Goal: Check status: Check status

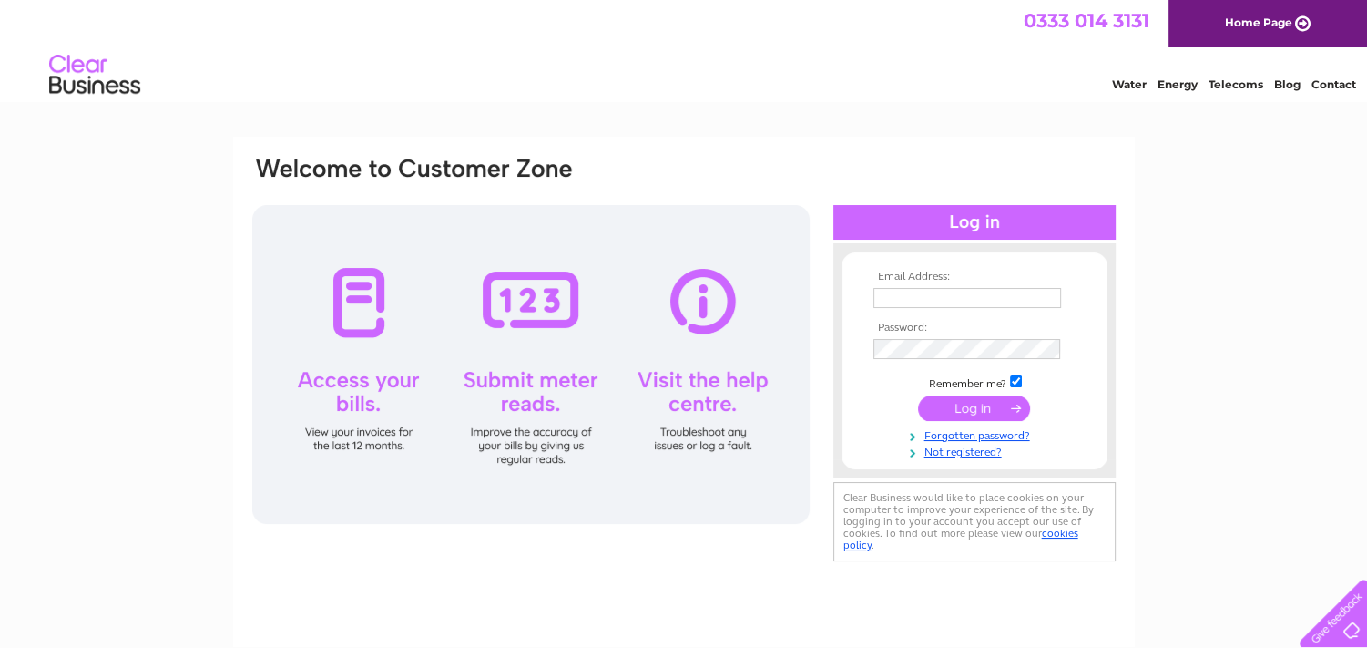
type input "[PERSON_NAME][EMAIL_ADDRESS][DOMAIN_NAME]"
click at [963, 400] on input "submit" at bounding box center [974, 408] width 112 height 26
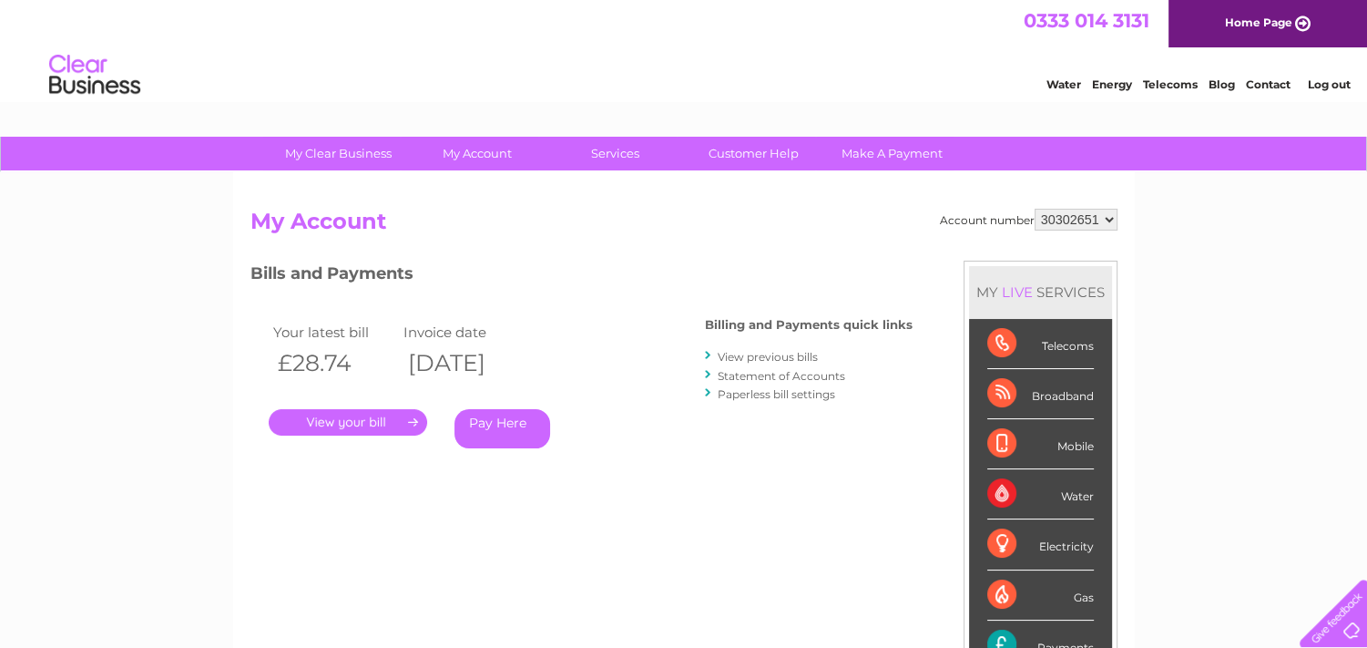
click at [1106, 214] on select "30302651" at bounding box center [1076, 220] width 83 height 22
click at [1099, 211] on select "30302651" at bounding box center [1076, 220] width 83 height 22
click at [1096, 212] on select "30302651" at bounding box center [1076, 220] width 83 height 22
click at [1035, 209] on select "30302651" at bounding box center [1076, 220] width 83 height 22
click at [1104, 241] on h2 "My Account" at bounding box center [684, 226] width 867 height 35
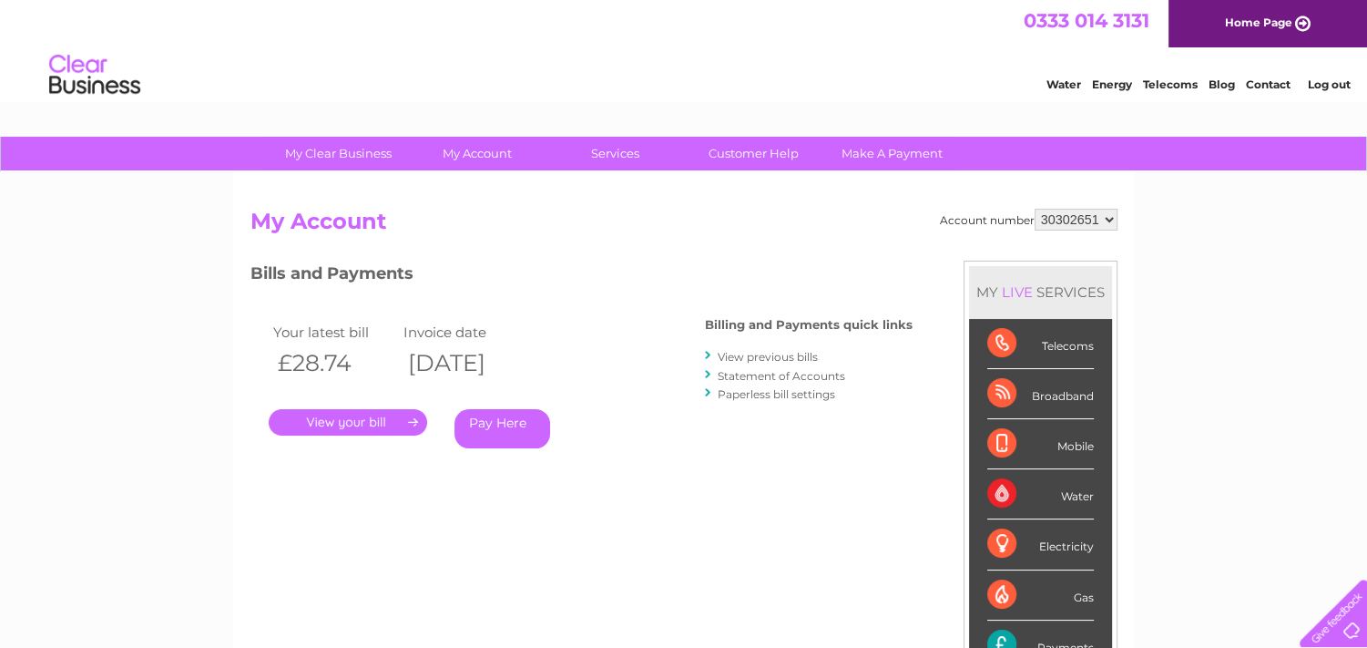
click at [1104, 241] on h2 "My Account" at bounding box center [684, 226] width 867 height 35
click at [1106, 212] on select "30302651" at bounding box center [1076, 220] width 83 height 22
click at [1035, 209] on select "30302651" at bounding box center [1076, 220] width 83 height 22
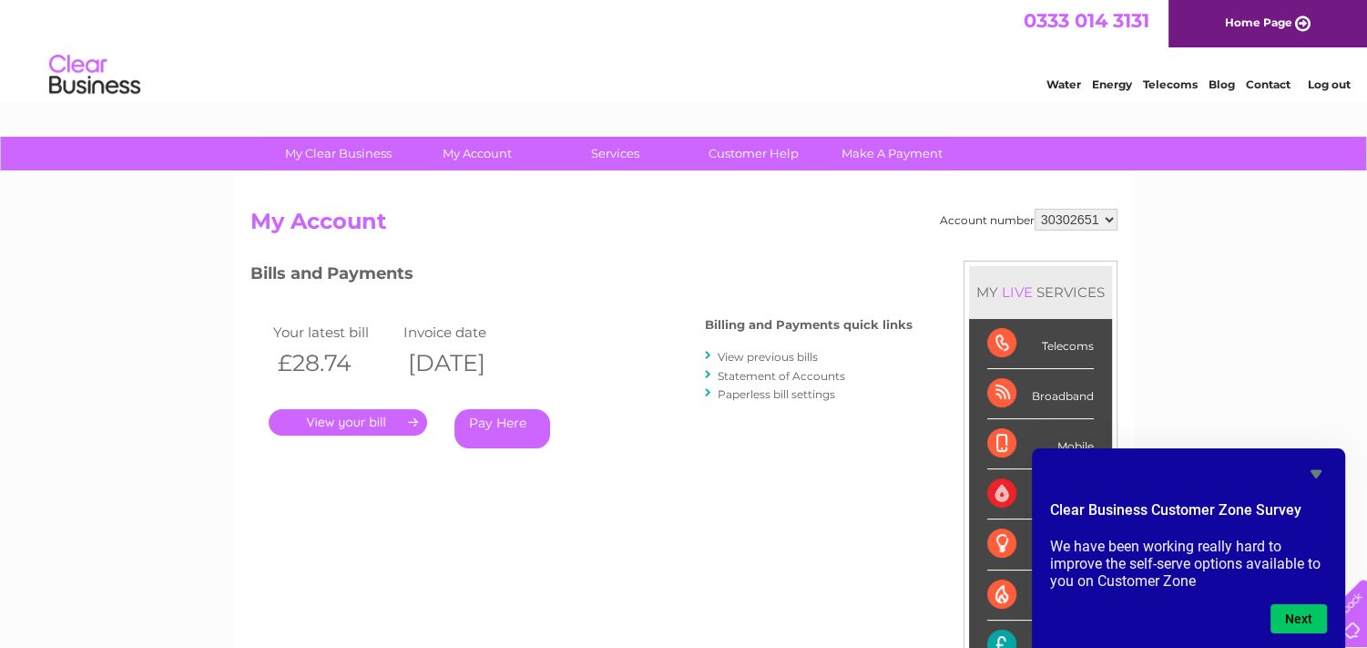
click at [1313, 473] on icon "Hide survey" at bounding box center [1316, 474] width 11 height 8
